Goal: Use online tool/utility: Utilize a website feature to perform a specific function

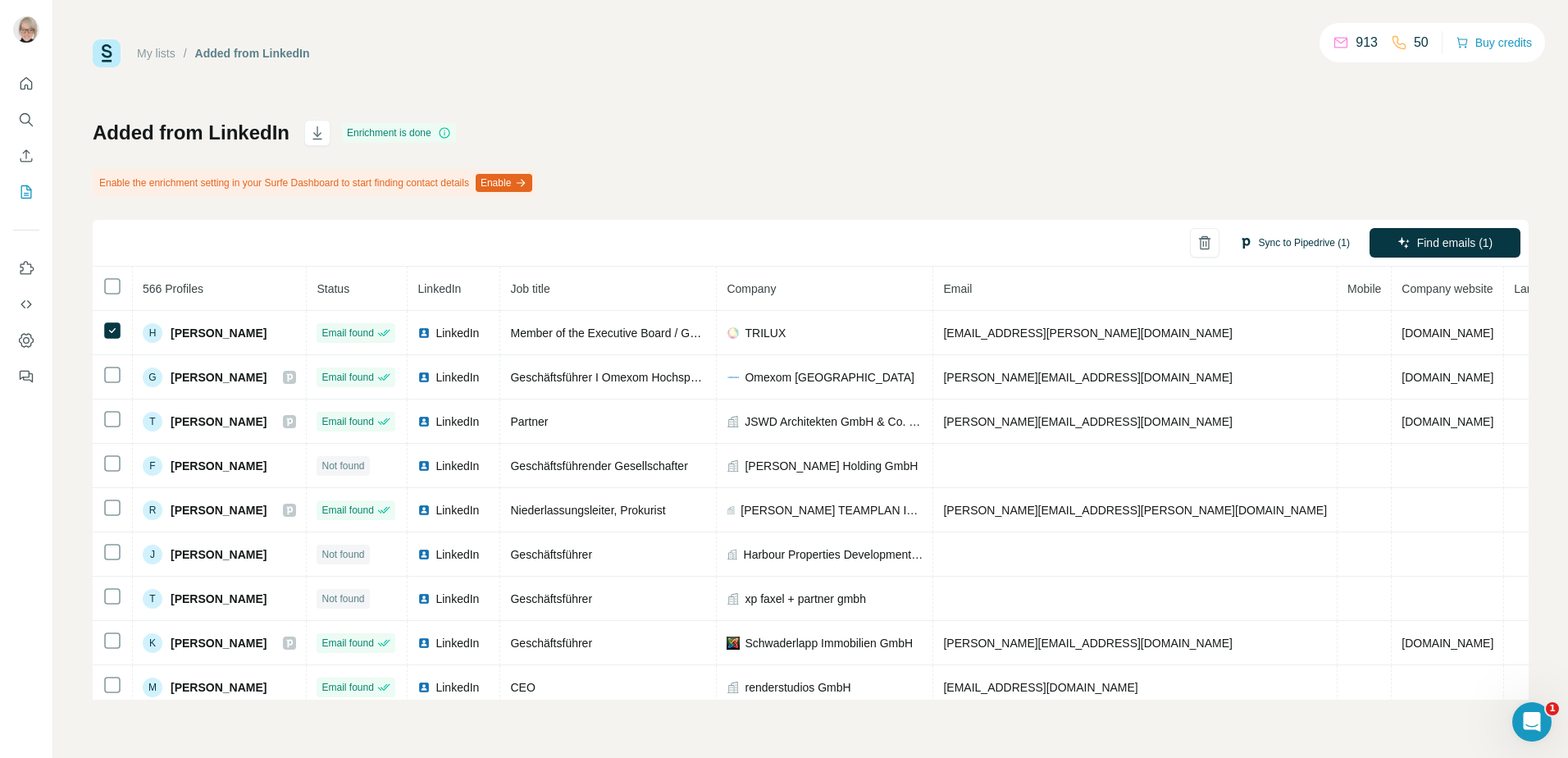
click at [1271, 247] on button "Sync to Pipedrive (1)" at bounding box center [1294, 242] width 133 height 25
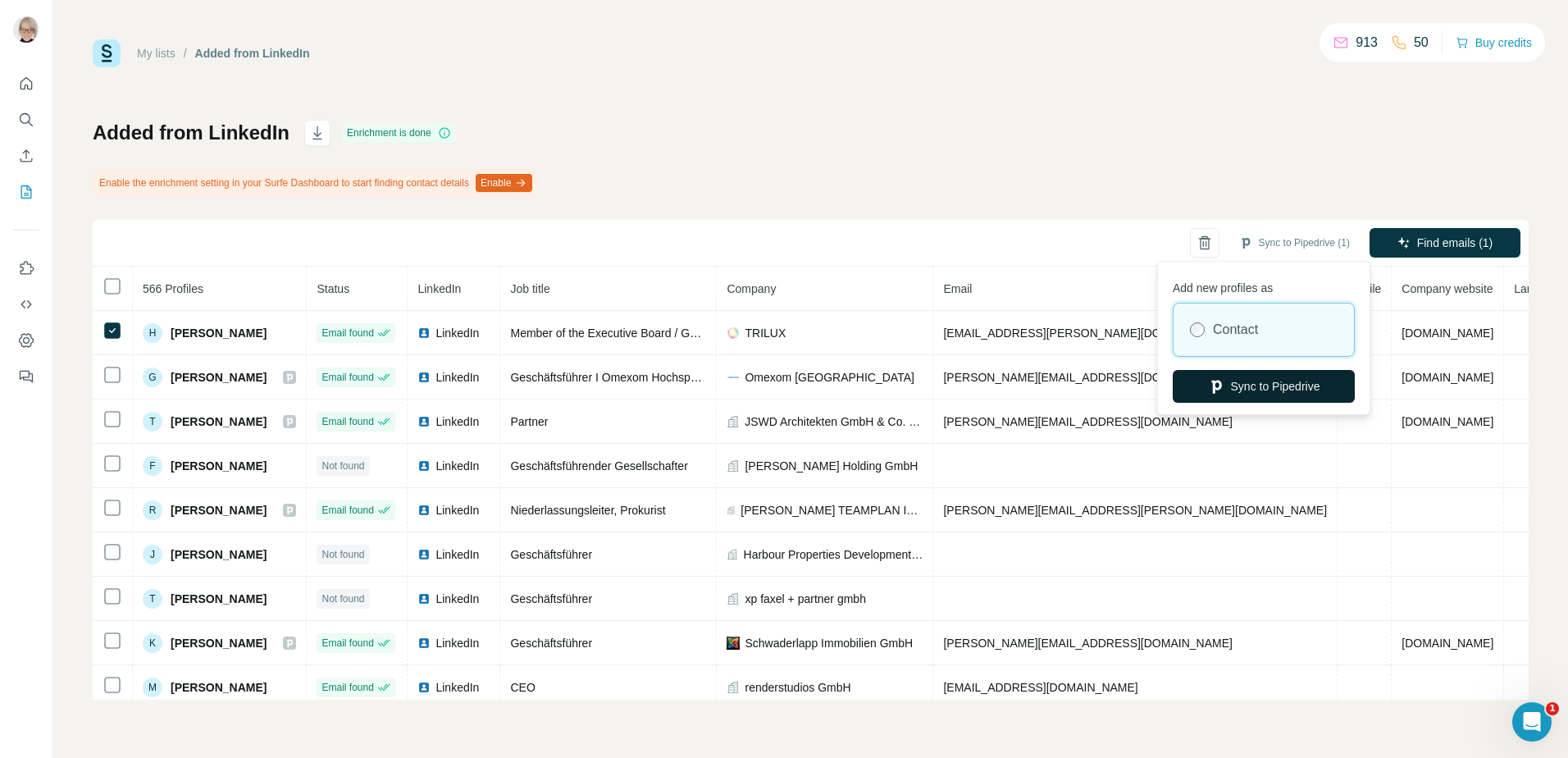
click at [1248, 391] on button "Sync to Pipedrive" at bounding box center [1262, 386] width 182 height 32
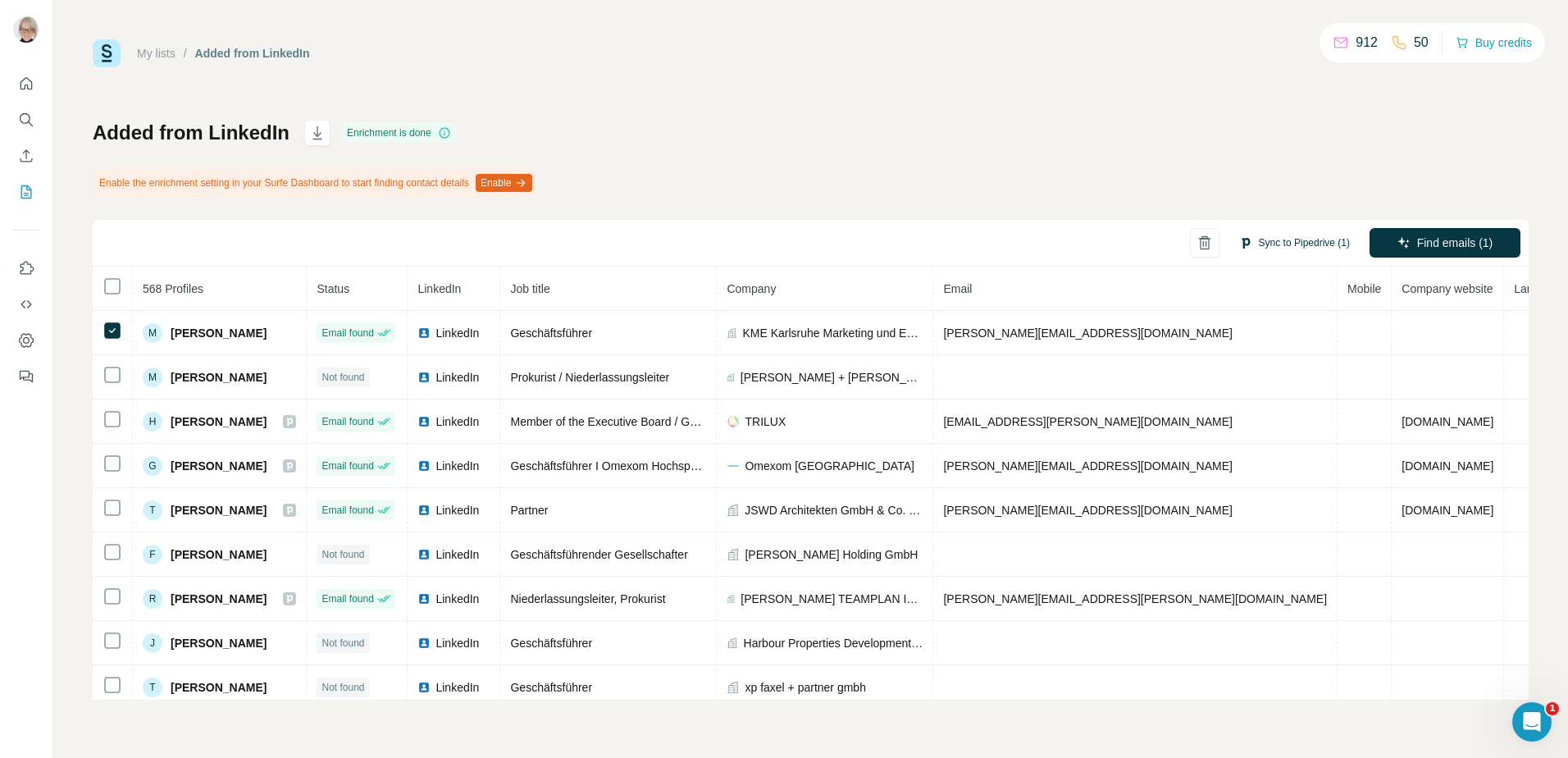
click at [1302, 249] on button "Sync to Pipedrive (1)" at bounding box center [1294, 242] width 133 height 25
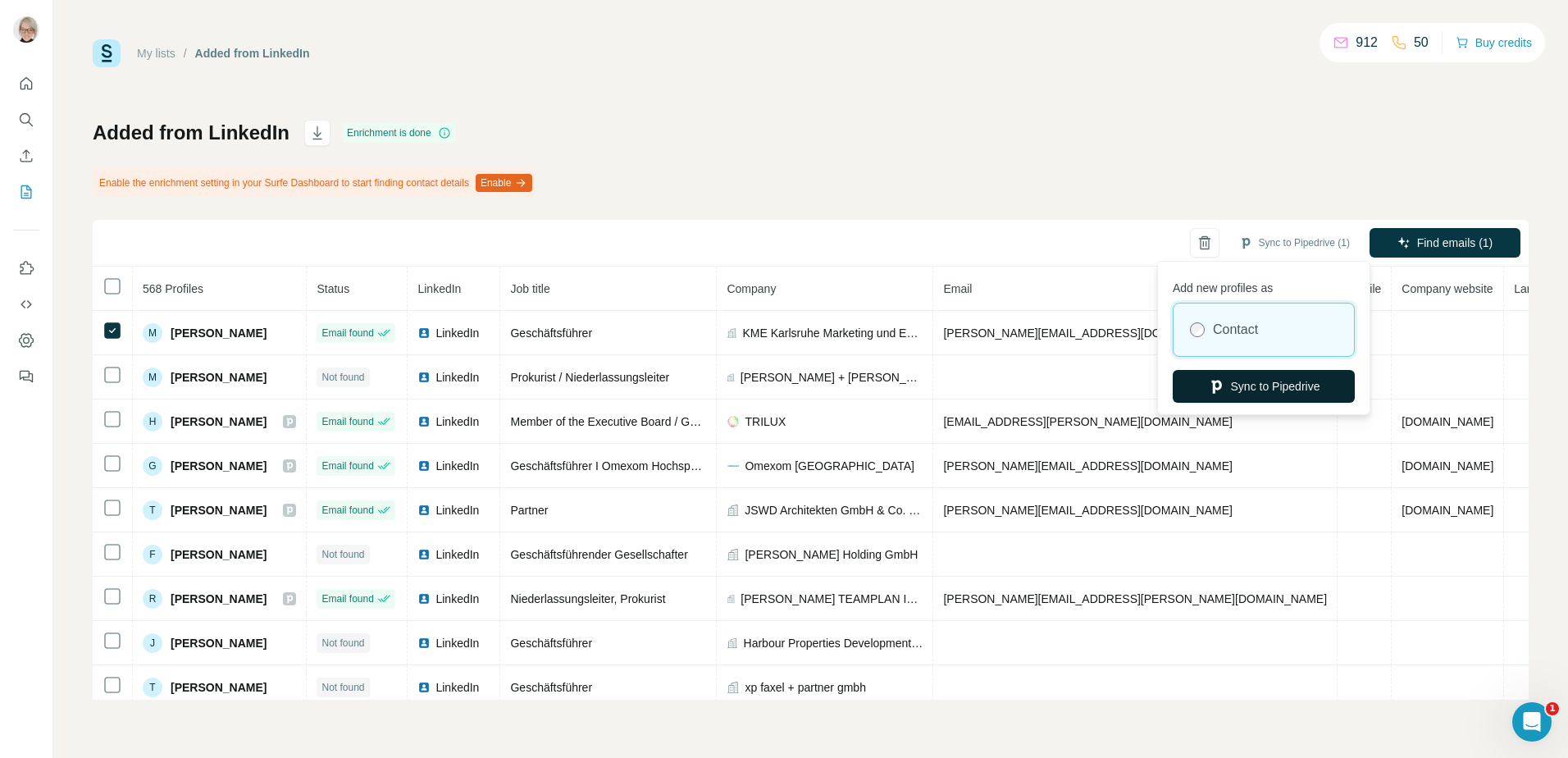
click at [1284, 397] on button "Sync to Pipedrive" at bounding box center [1262, 386] width 182 height 32
